Goal: Task Accomplishment & Management: Manage account settings

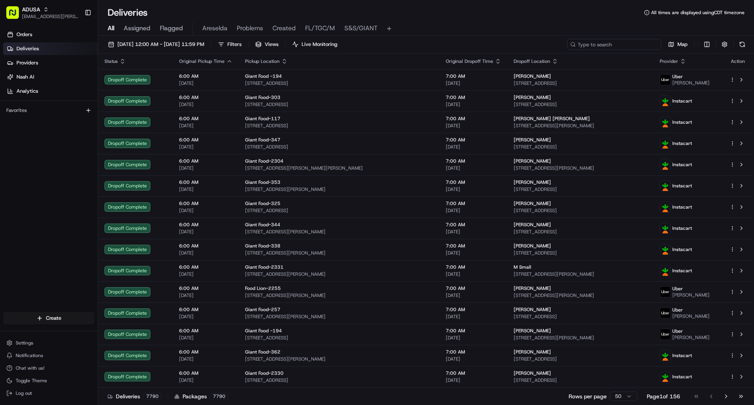
paste input "m707948955"
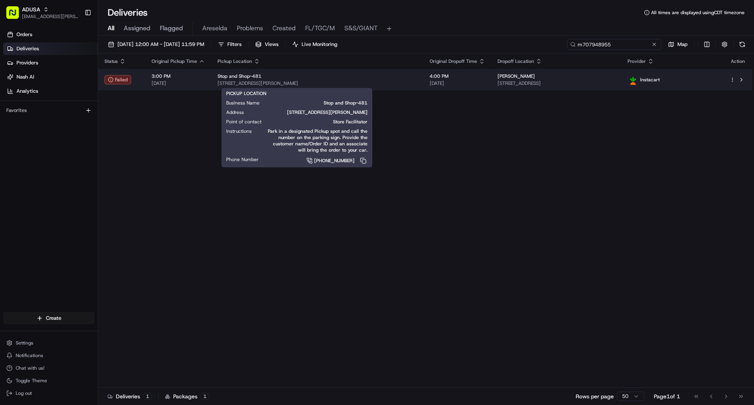
type input "m707948955"
click at [357, 79] on div "Stop and Shop-481" at bounding box center [318, 76] width 200 height 6
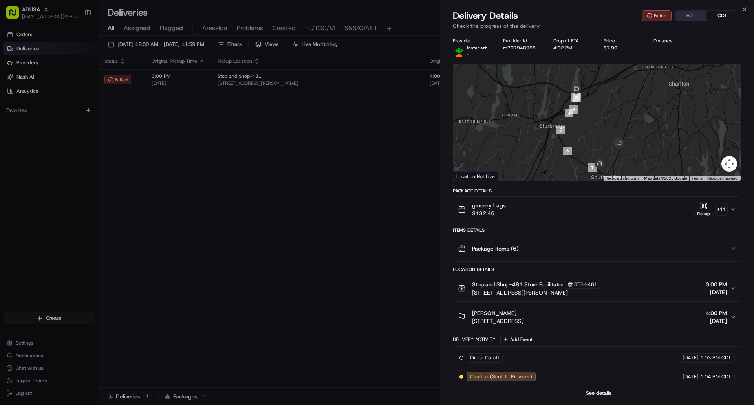
click at [605, 393] on button "See details" at bounding box center [599, 393] width 33 height 11
click at [746, 9] on icon "button" at bounding box center [744, 9] width 3 height 3
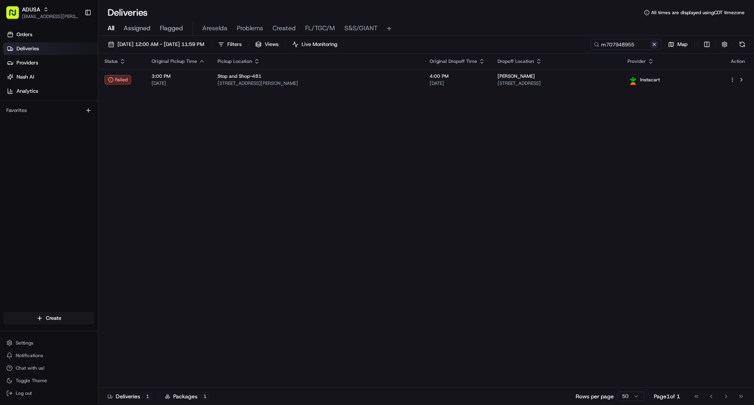
click at [654, 45] on button at bounding box center [655, 44] width 8 height 8
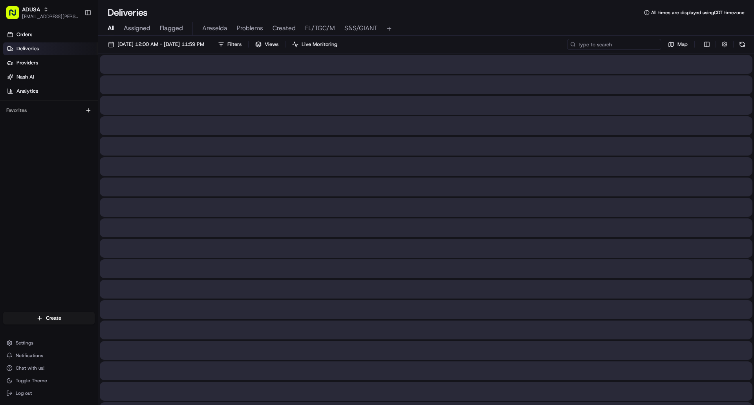
paste input "m705750316"
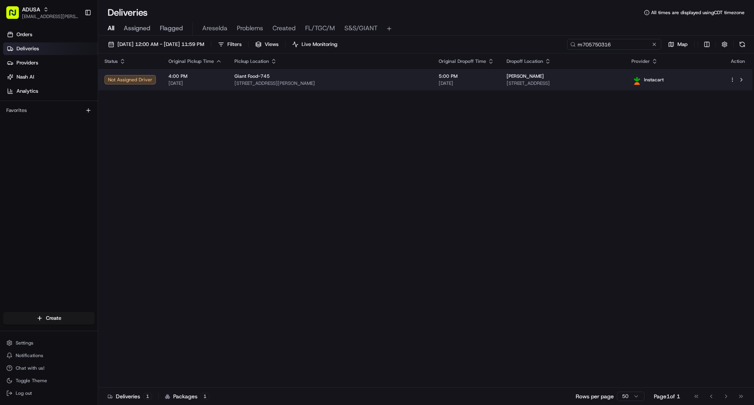
type input "m705750316"
click at [407, 83] on td "Giant Food-745 13043 Lee Jackson Mem Hwy, Fairfax, VA 22033, US" at bounding box center [330, 79] width 204 height 21
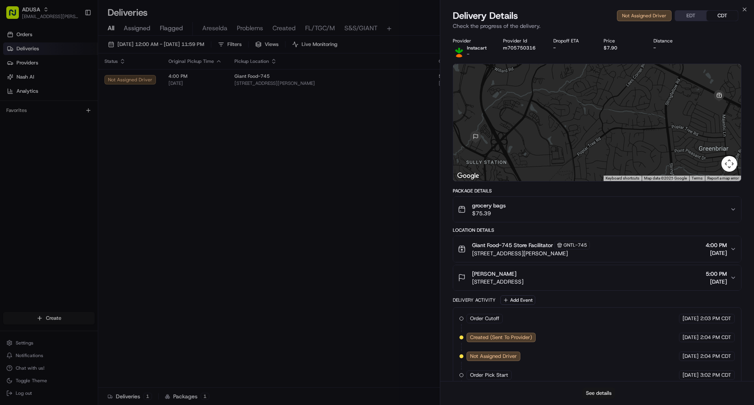
click at [604, 394] on button "See details" at bounding box center [599, 393] width 33 height 11
click at [745, 9] on icon "button" at bounding box center [744, 9] width 3 height 3
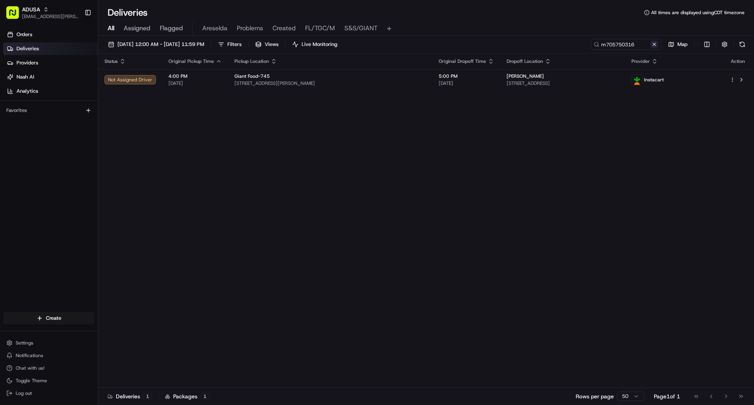
click at [653, 46] on button at bounding box center [655, 44] width 8 height 8
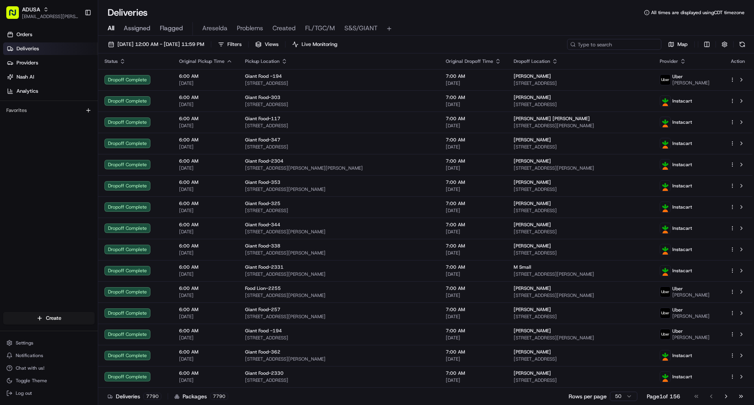
paste input "m705750316"
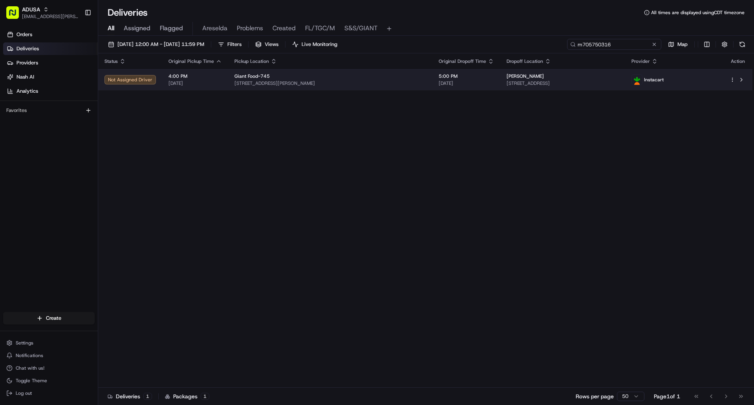
type input "m705750316"
click at [400, 75] on div "Giant Food-745" at bounding box center [331, 76] width 192 height 6
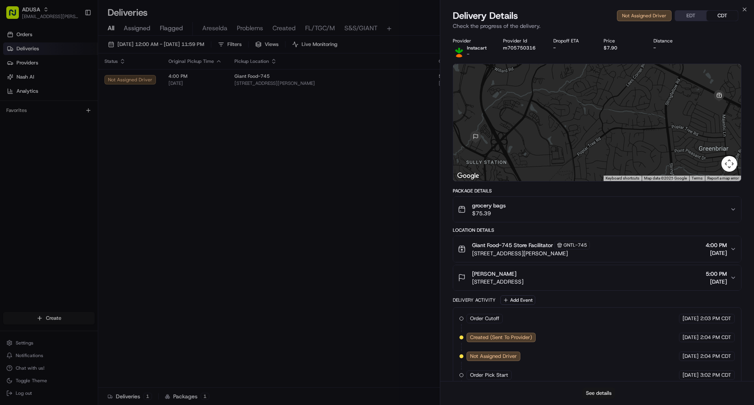
click at [609, 394] on button "See details" at bounding box center [599, 393] width 33 height 11
click at [744, 8] on icon "button" at bounding box center [744, 9] width 3 height 3
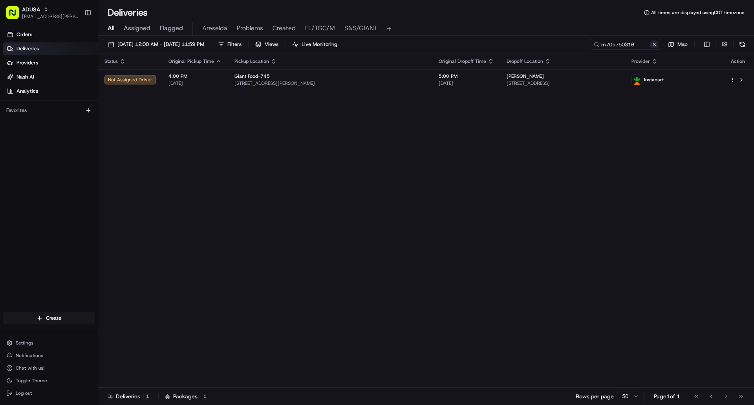
click at [657, 44] on button at bounding box center [655, 44] width 8 height 8
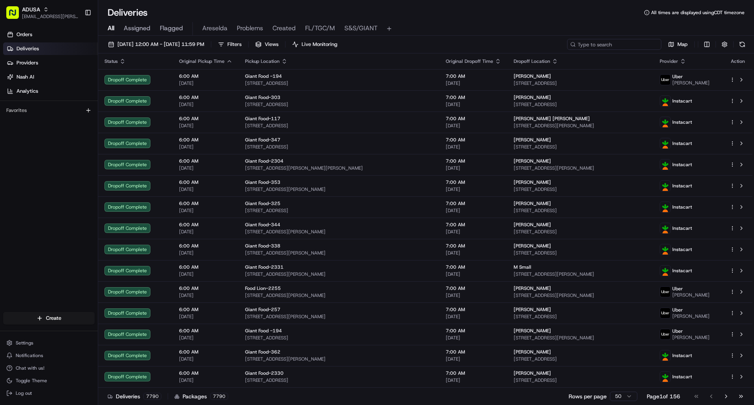
paste input "m698716835"
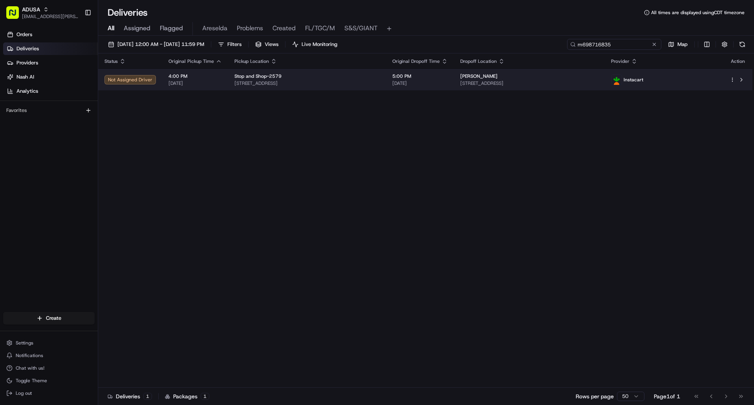
type input "m698716835"
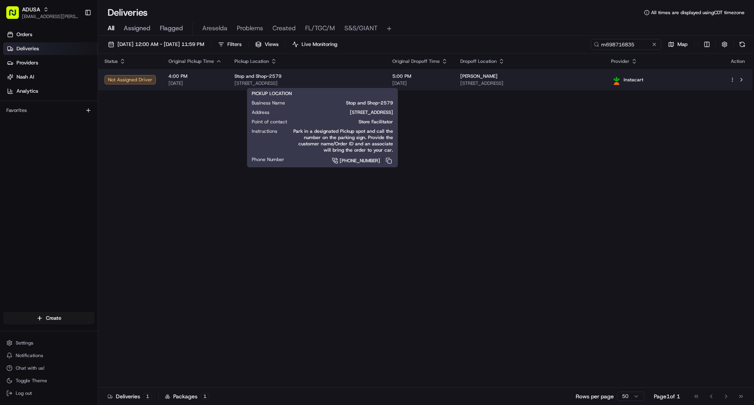
click at [380, 82] on span "[STREET_ADDRESS]" at bounding box center [307, 83] width 145 height 6
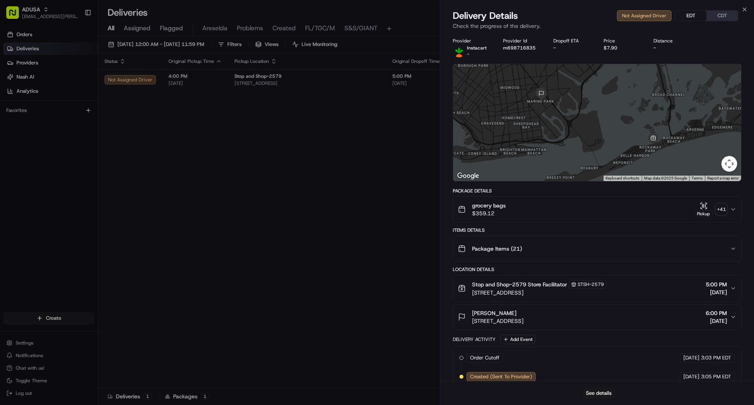
click at [692, 18] on button "EDT" at bounding box center [690, 16] width 31 height 10
click at [604, 395] on button "See details" at bounding box center [599, 393] width 33 height 11
click at [603, 394] on button "See details" at bounding box center [599, 393] width 33 height 11
click at [744, 7] on icon "button" at bounding box center [745, 9] width 6 height 6
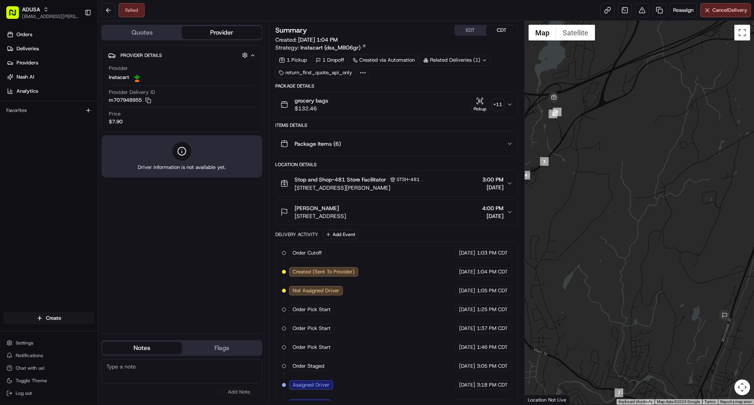
click at [466, 24] on div "Summary EDT CDT Created: 08/24/2025 1:04 PM Strategy: Instacart (dss_MBG6gr) 1 …" at bounding box center [397, 213] width 256 height 384
click at [470, 28] on button "EDT" at bounding box center [470, 30] width 31 height 10
click at [108, 13] on button at bounding box center [108, 10] width 14 height 14
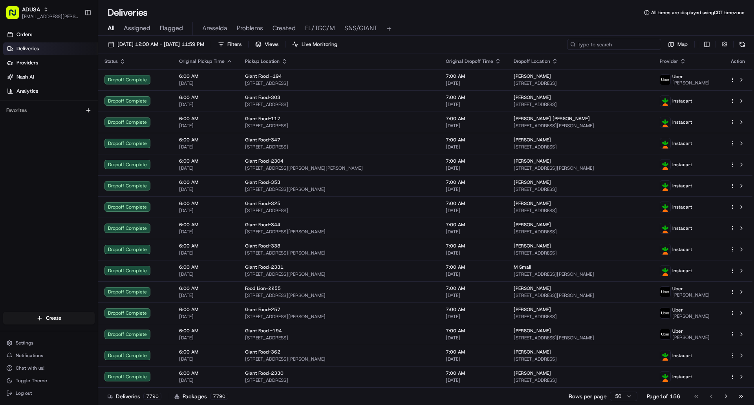
paste input "m707948955"
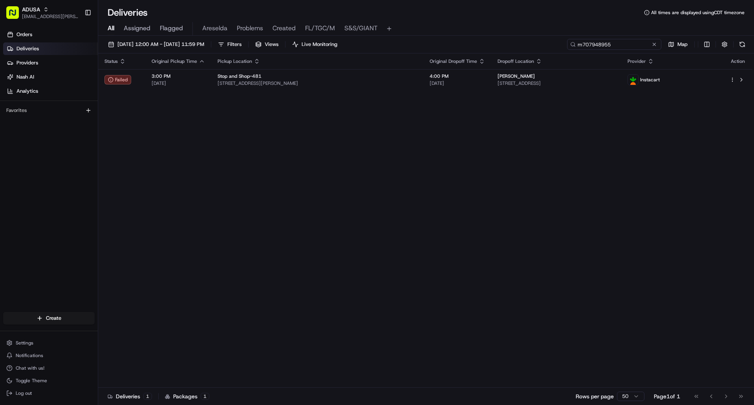
type input "m707948955"
click at [655, 44] on button at bounding box center [655, 44] width 8 height 8
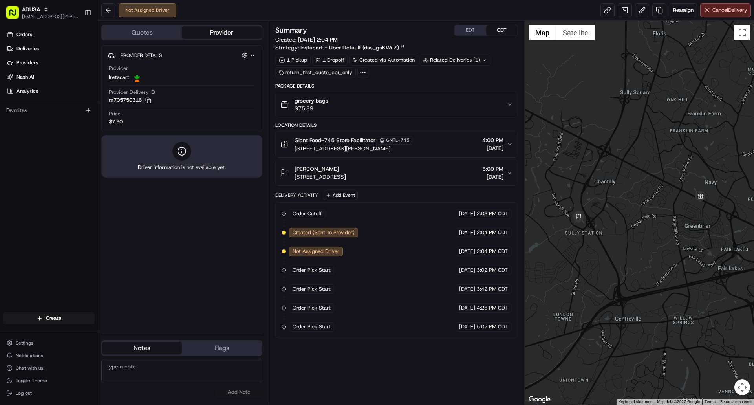
click at [474, 30] on button "EDT" at bounding box center [470, 30] width 31 height 10
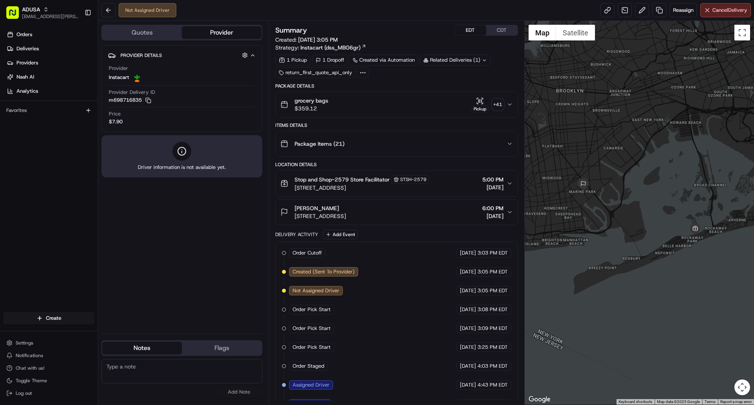
click at [460, 29] on button "EDT" at bounding box center [470, 30] width 31 height 10
click at [450, 191] on div "Stop and Shop-2579 Store Facilitator STSH-2579 112-15 Beach Channel Dr, Queens,…" at bounding box center [394, 183] width 226 height 17
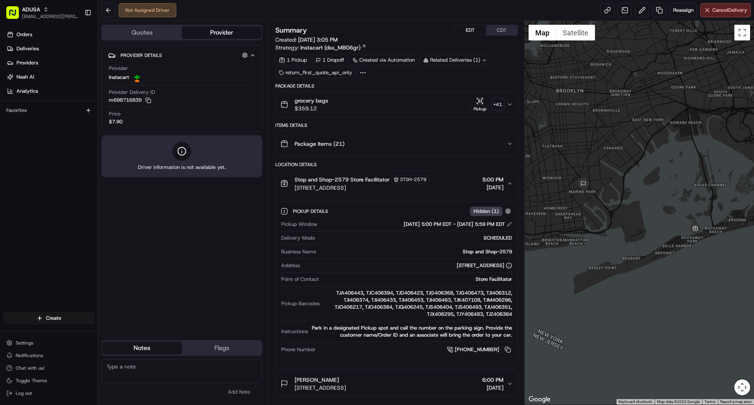
click at [449, 191] on div "Stop and Shop-2579 Store Facilitator STSH-2579 112-15 Beach Channel Dr, Queens,…" at bounding box center [394, 183] width 226 height 17
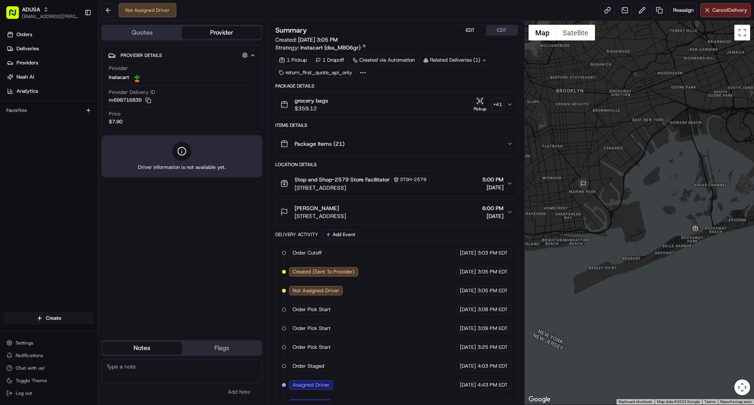
click at [449, 191] on div "Stop and Shop-2579 Store Facilitator STSH-2579 112-15 Beach Channel Dr, Queens,…" at bounding box center [394, 183] width 226 height 17
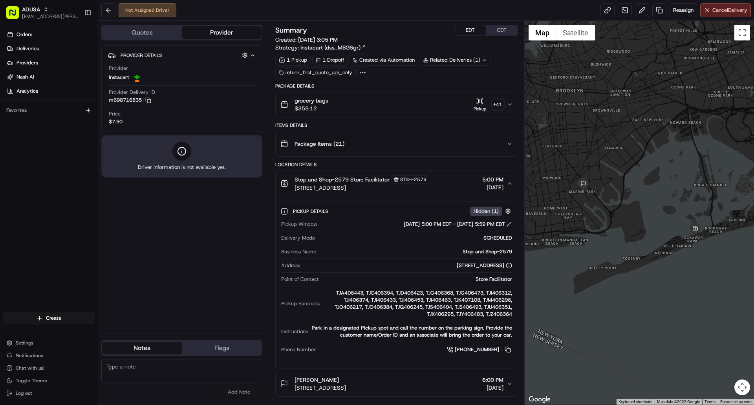
click at [449, 191] on div "Stop and Shop-2579 Store Facilitator STSH-2579 112-15 Beach Channel Dr, Queens,…" at bounding box center [394, 183] width 226 height 17
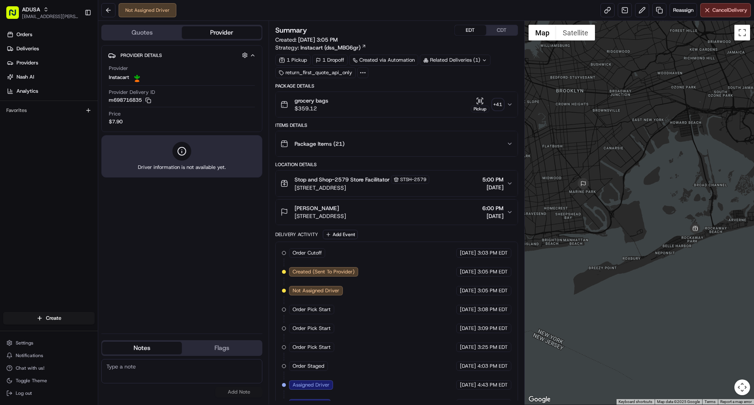
click at [451, 213] on div "Jennifer Harris 3701 Fillmore Ave, Brooklyn, NY 11234, US 6:00 PM 08/24/2025" at bounding box center [394, 212] width 226 height 16
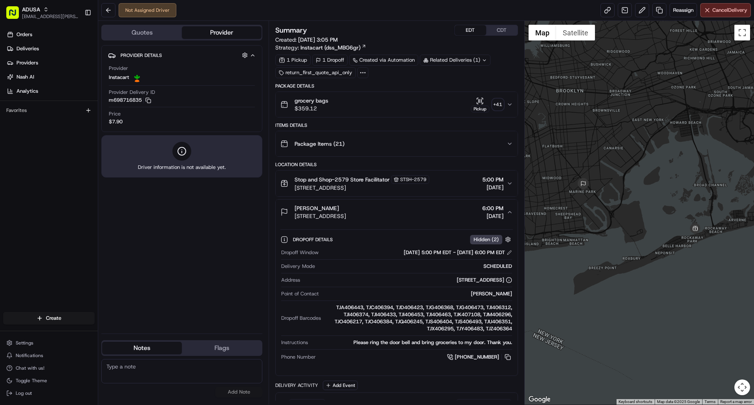
click at [450, 213] on div "Jennifer Harris 3701 Fillmore Ave, Brooklyn, NY 11234, US 6:00 PM 08/24/2025" at bounding box center [394, 212] width 226 height 16
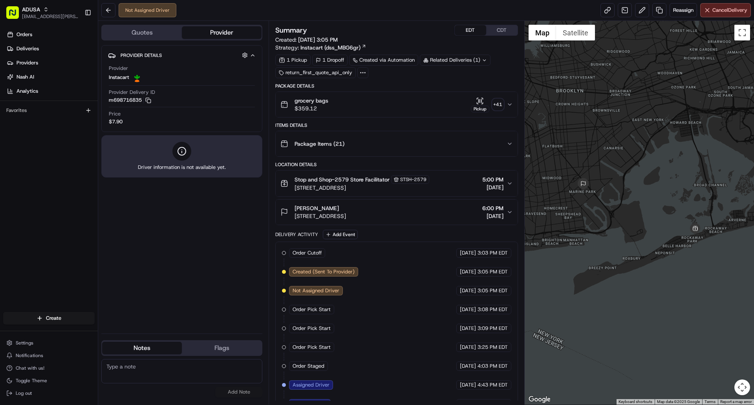
click at [477, 31] on button "EDT" at bounding box center [470, 30] width 31 height 10
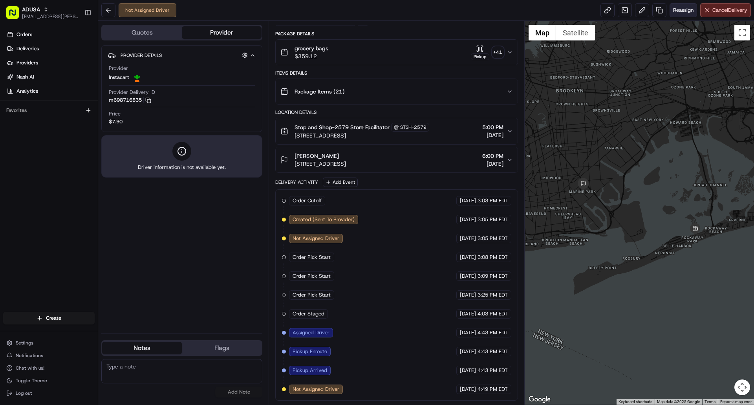
click at [680, 10] on span "Reassign" at bounding box center [683, 10] width 20 height 7
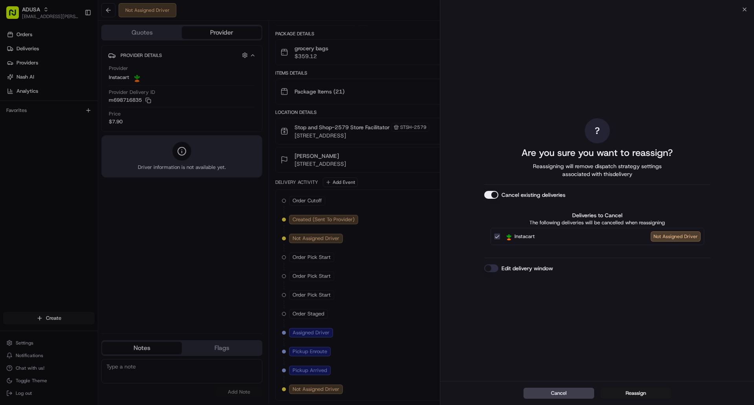
click at [678, 235] on div "Not Assigned Driver" at bounding box center [676, 236] width 50 height 10
click at [501, 235] on button "Instacart Not Assigned Driver" at bounding box center [497, 236] width 6 height 6
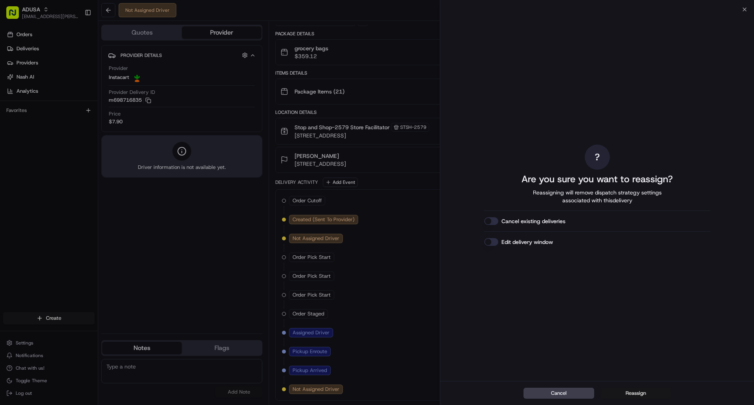
click at [640, 396] on button "Reassign" at bounding box center [636, 393] width 71 height 11
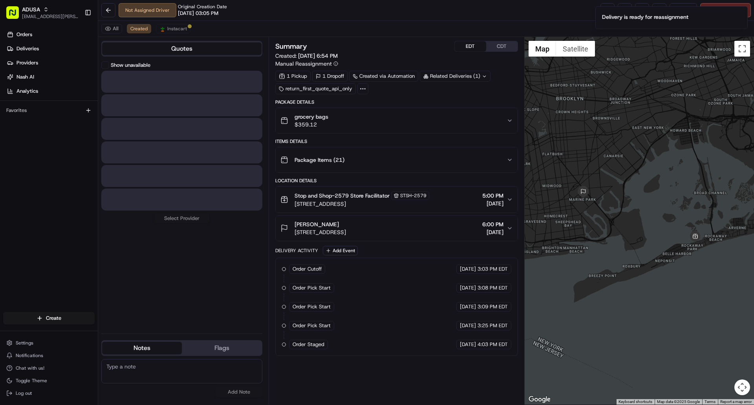
scroll to position [0, 0]
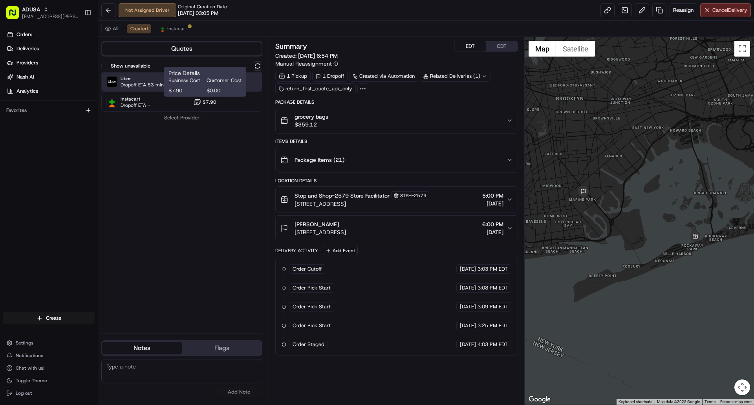
click at [253, 79] on div "Uber Dropoff ETA 53 minutes $7.25" at bounding box center [181, 81] width 161 height 19
click at [191, 117] on button "Assign Provider" at bounding box center [182, 117] width 56 height 9
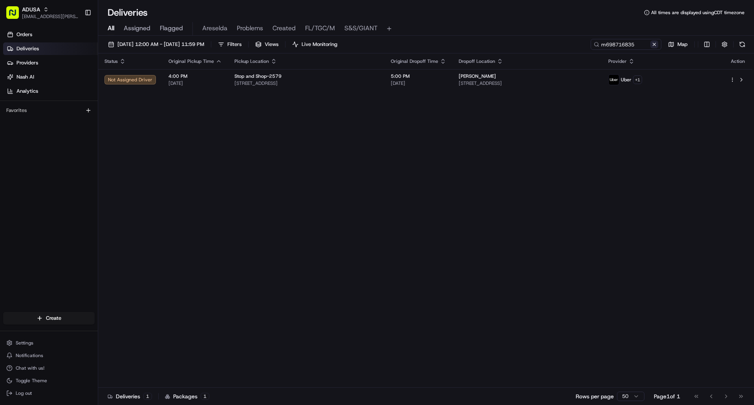
click at [655, 45] on button at bounding box center [655, 44] width 8 height 8
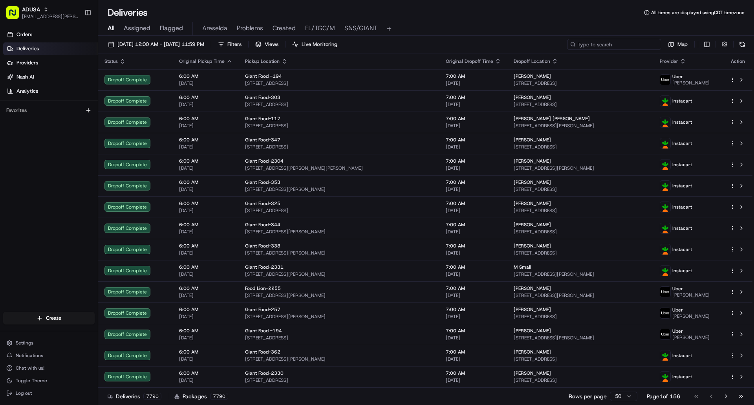
paste input "m710173854"
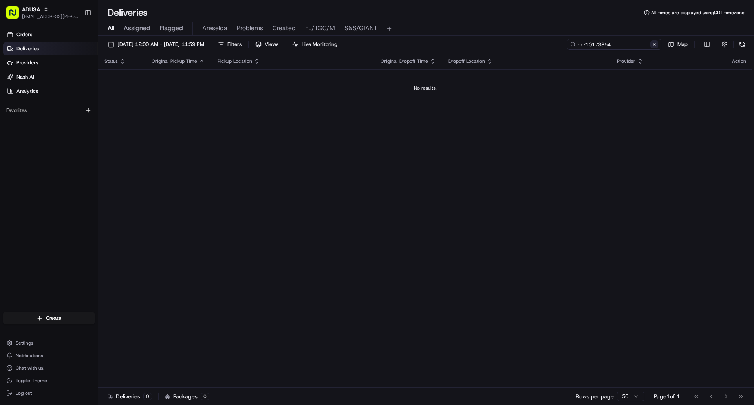
type input "m710173854"
click at [655, 44] on button at bounding box center [655, 44] width 8 height 8
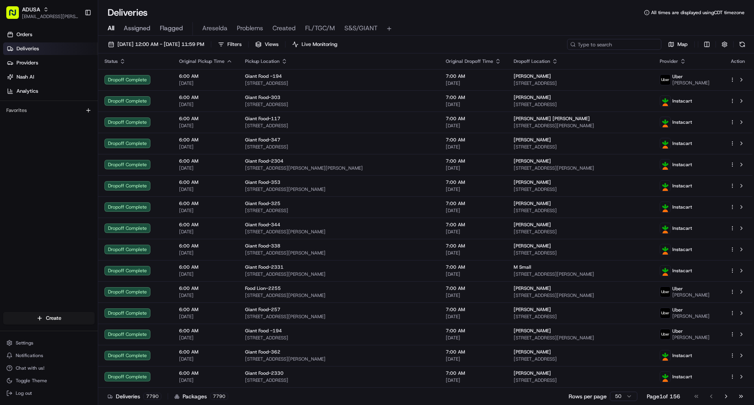
paste input "m710173854"
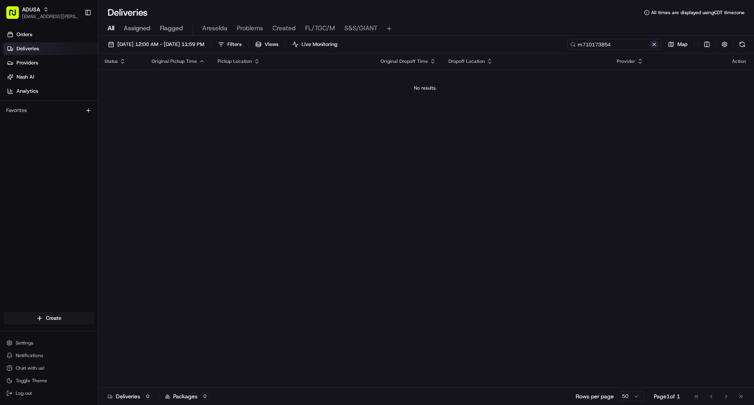
type input "m710173854"
click at [653, 43] on button at bounding box center [655, 44] width 8 height 8
